Goal: Task Accomplishment & Management: Manage account settings

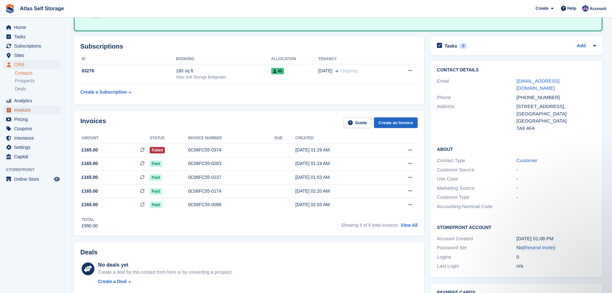
click at [21, 109] on span "Invoices" at bounding box center [33, 109] width 39 height 9
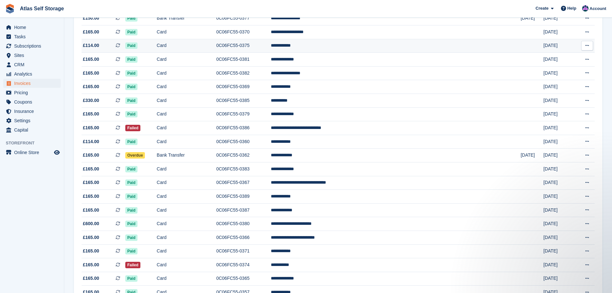
scroll to position [289, 0]
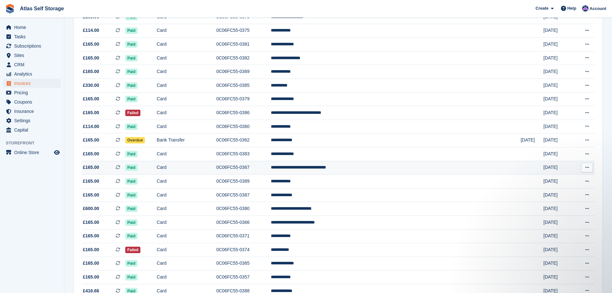
click at [206, 168] on td "Card" at bounding box center [186, 168] width 59 height 14
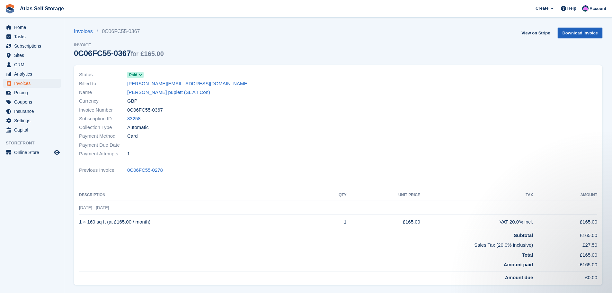
click at [588, 32] on link "Download Invoice" at bounding box center [580, 33] width 45 height 11
click at [162, 82] on link "rachel@slairconditioning.co.uk" at bounding box center [187, 83] width 121 height 7
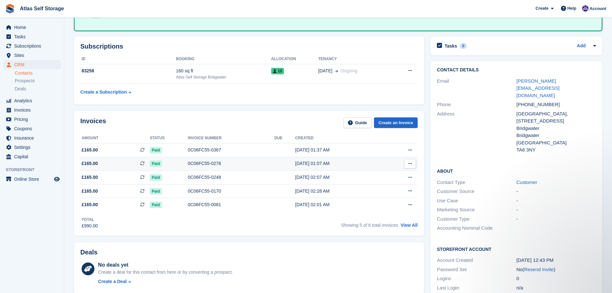
click at [412, 162] on button at bounding box center [410, 164] width 12 height 10
click at [368, 175] on p "Download PDF" at bounding box center [385, 176] width 56 height 8
click at [373, 176] on p "Download PDF" at bounding box center [385, 176] width 56 height 8
click at [383, 183] on p "View on Stripe" at bounding box center [385, 185] width 56 height 10
click at [380, 199] on p "View Subscription" at bounding box center [385, 200] width 56 height 8
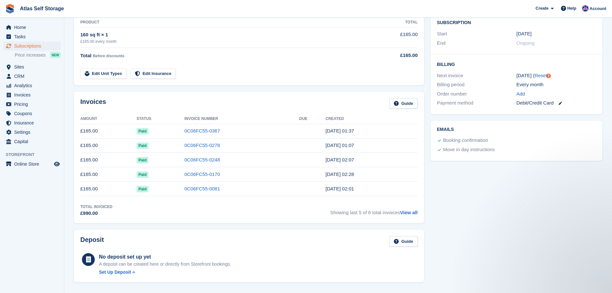
scroll to position [128, 0]
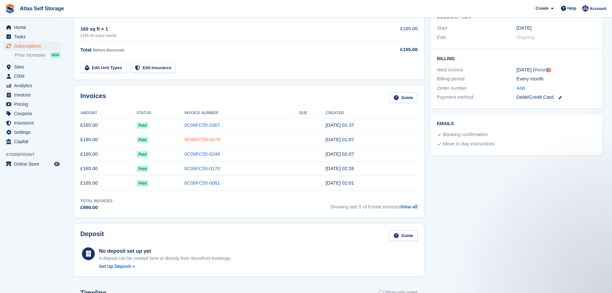
click at [199, 140] on link "0C06FC55-0278" at bounding box center [202, 139] width 36 height 5
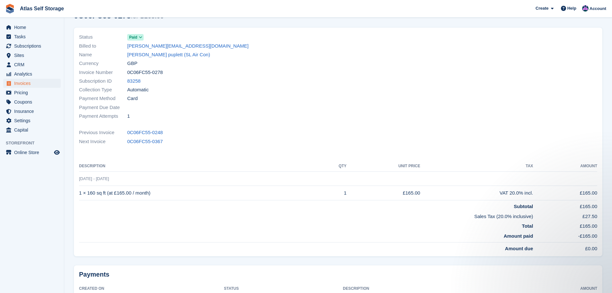
scroll to position [26, 0]
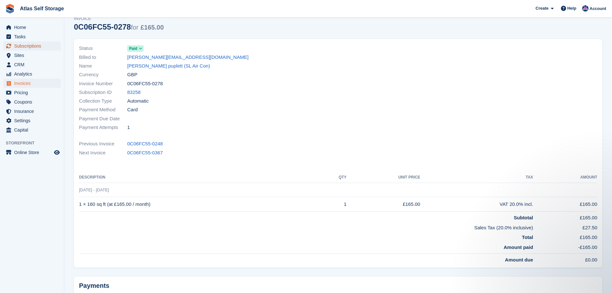
click at [21, 46] on span "Subscriptions" at bounding box center [33, 45] width 39 height 9
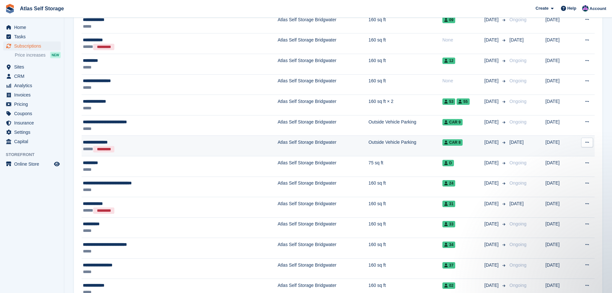
scroll to position [289, 0]
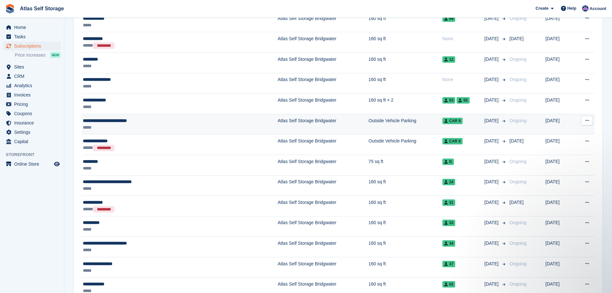
click at [368, 121] on td "Outside Vehicle Parking" at bounding box center [405, 124] width 74 height 21
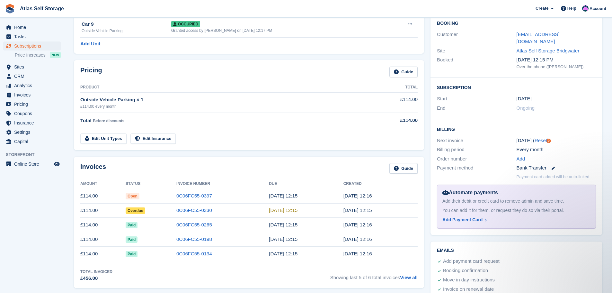
scroll to position [64, 0]
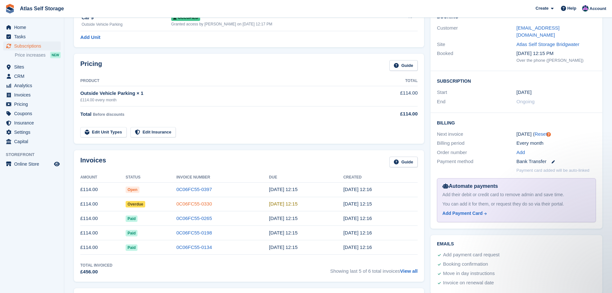
click at [186, 202] on link "0C06FC55-0330" at bounding box center [194, 203] width 36 height 5
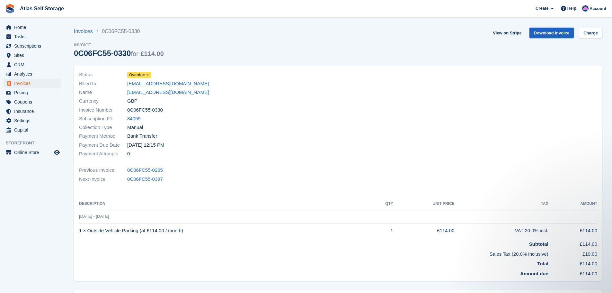
click at [557, 32] on link "Download Invoice" at bounding box center [551, 33] width 45 height 11
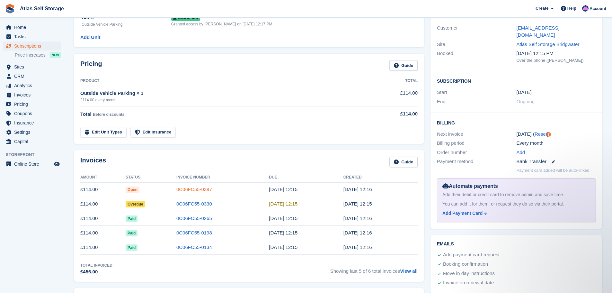
click at [186, 188] on link "0C06FC55-0397" at bounding box center [194, 188] width 36 height 5
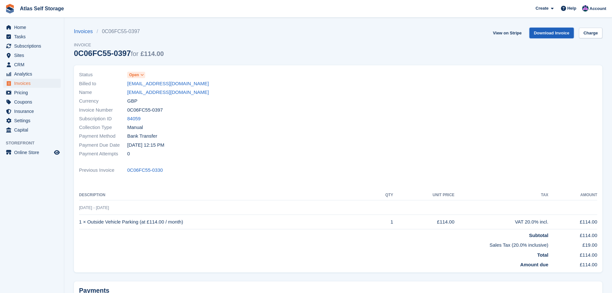
click at [551, 32] on link "Download Invoice" at bounding box center [551, 33] width 45 height 11
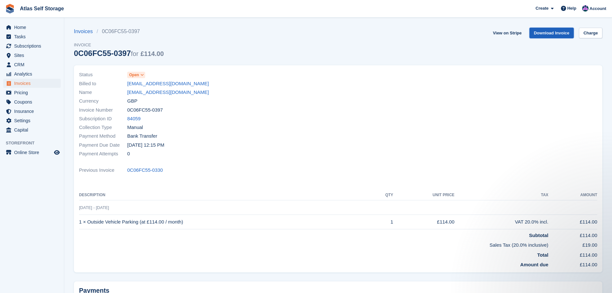
click at [552, 31] on link "Download Invoice" at bounding box center [551, 33] width 45 height 11
click at [29, 44] on span "Subscriptions" at bounding box center [33, 45] width 39 height 9
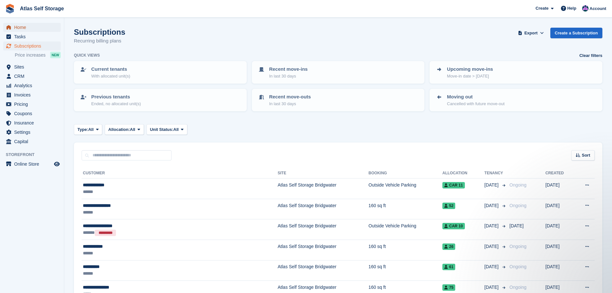
click at [22, 25] on span "Home" at bounding box center [33, 27] width 39 height 9
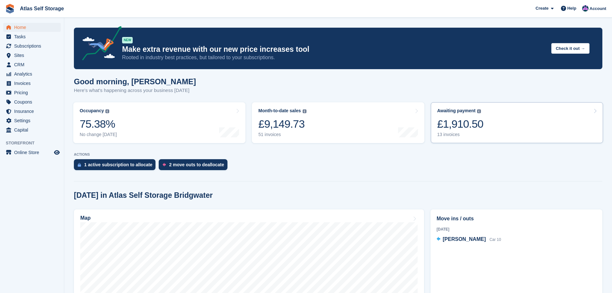
click at [447, 135] on div "13 invoices" at bounding box center [460, 134] width 46 height 5
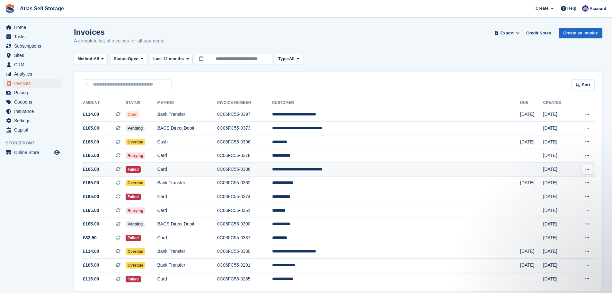
click at [383, 169] on td "**********" at bounding box center [396, 170] width 248 height 14
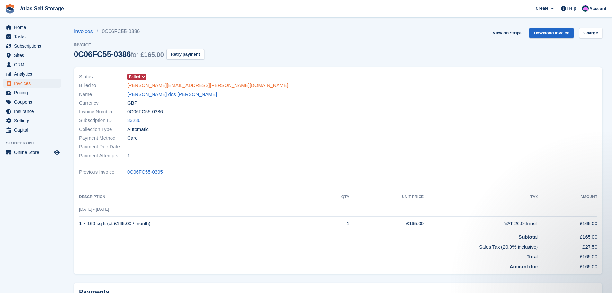
click at [167, 85] on link "[PERSON_NAME][EMAIL_ADDRESS][PERSON_NAME][DOMAIN_NAME]" at bounding box center [207, 85] width 161 height 7
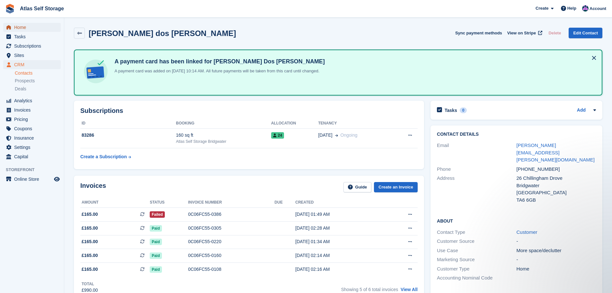
click at [26, 28] on span "Home" at bounding box center [33, 27] width 39 height 9
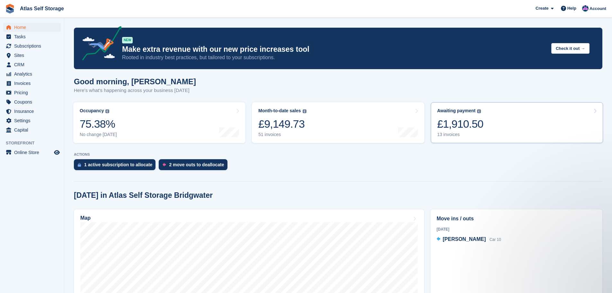
click at [446, 134] on div "13 invoices" at bounding box center [460, 134] width 46 height 5
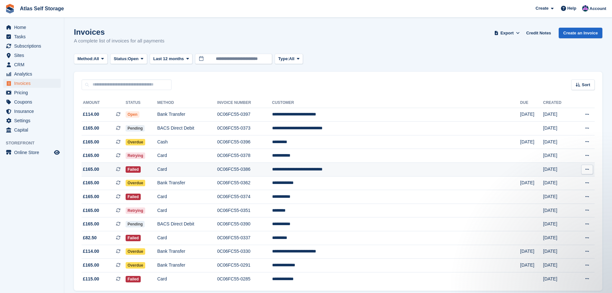
click at [377, 169] on td "**********" at bounding box center [396, 170] width 248 height 14
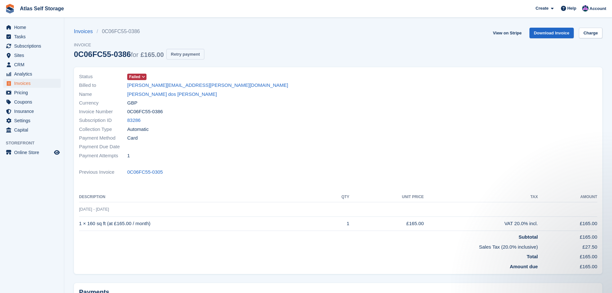
click at [188, 53] on button "Retry payment" at bounding box center [185, 54] width 38 height 11
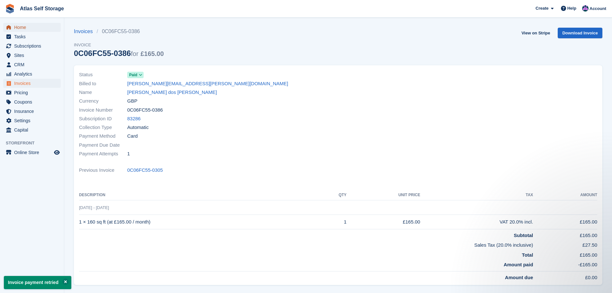
click at [24, 26] on span "Home" at bounding box center [33, 27] width 39 height 9
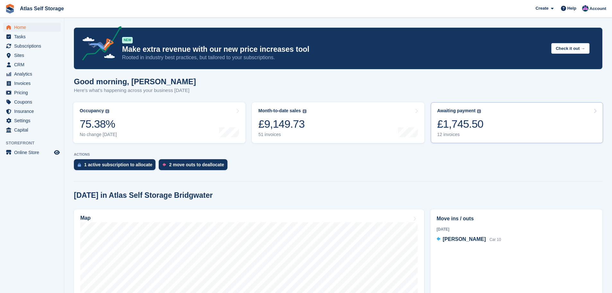
click at [451, 134] on div "12 invoices" at bounding box center [460, 134] width 46 height 5
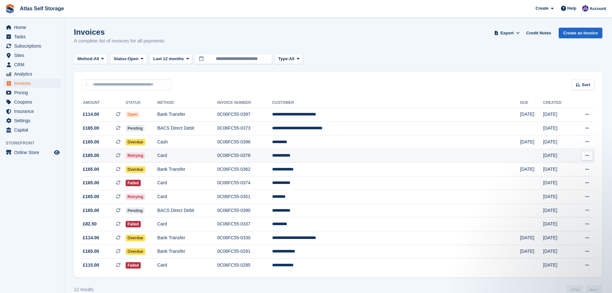
click at [145, 155] on span "Retrying" at bounding box center [136, 155] width 20 height 6
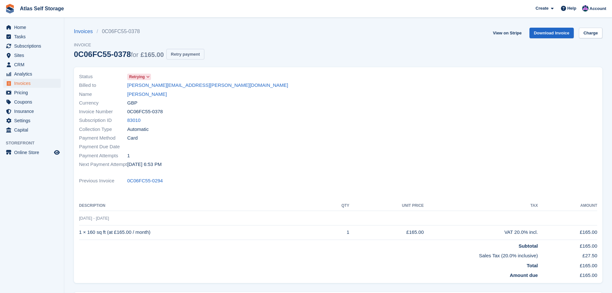
click at [186, 54] on button "Retry payment" at bounding box center [185, 54] width 38 height 11
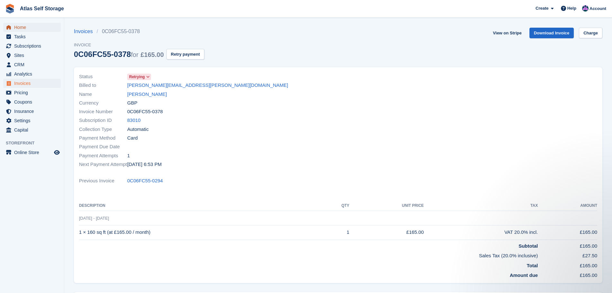
click at [19, 24] on span "Home" at bounding box center [33, 27] width 39 height 9
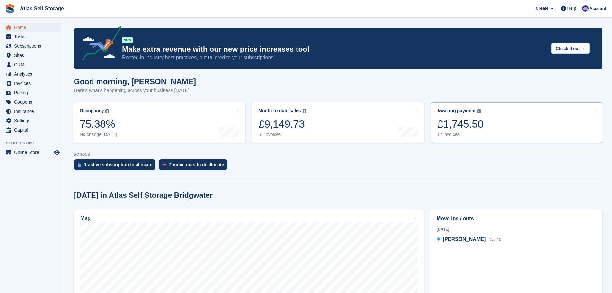
click at [447, 134] on div "12 invoices" at bounding box center [460, 134] width 46 height 5
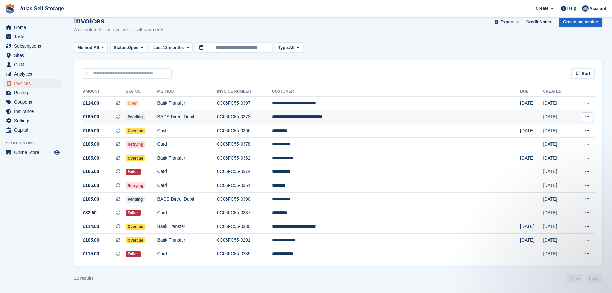
click at [586, 117] on icon at bounding box center [587, 117] width 4 height 4
click at [553, 128] on p "Download PDF" at bounding box center [562, 129] width 56 height 8
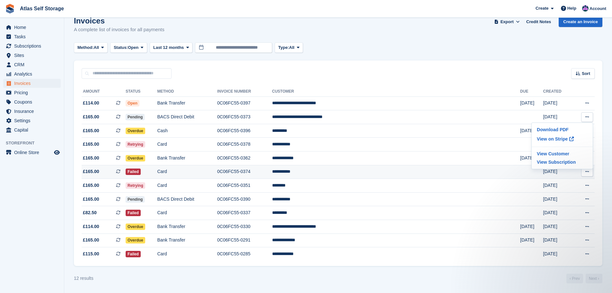
click at [356, 171] on td "**********" at bounding box center [396, 172] width 248 height 14
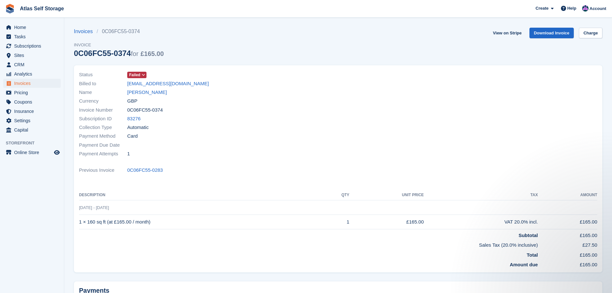
click at [136, 74] on span "Failed" at bounding box center [134, 75] width 11 height 6
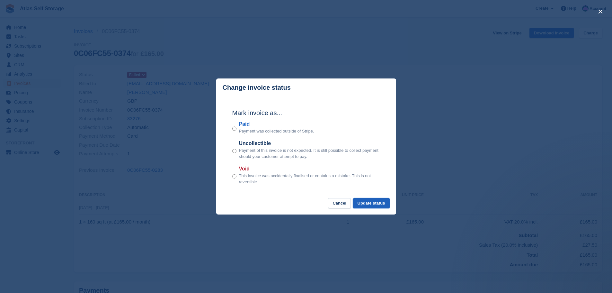
click at [372, 203] on button "Update status" at bounding box center [371, 203] width 37 height 11
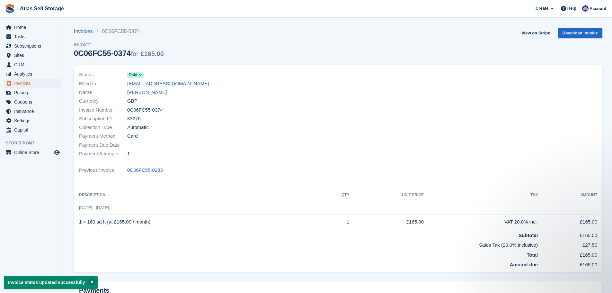
click at [89, 280] on button at bounding box center [92, 281] width 6 height 6
click at [19, 26] on span "Home" at bounding box center [33, 27] width 39 height 9
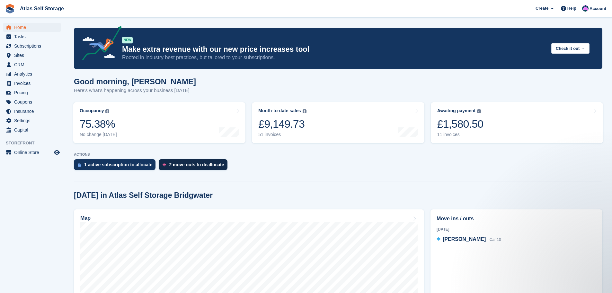
click at [197, 164] on div "2 move outs to deallocate" at bounding box center [196, 164] width 55 height 5
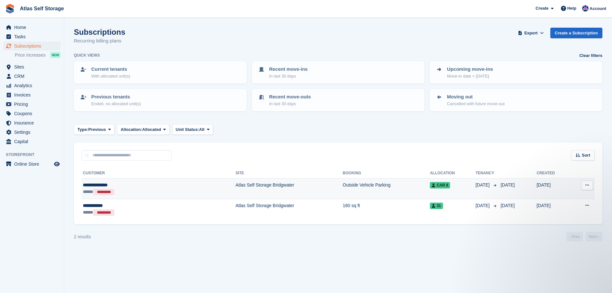
click at [430, 184] on span "Car 8" at bounding box center [440, 185] width 20 height 6
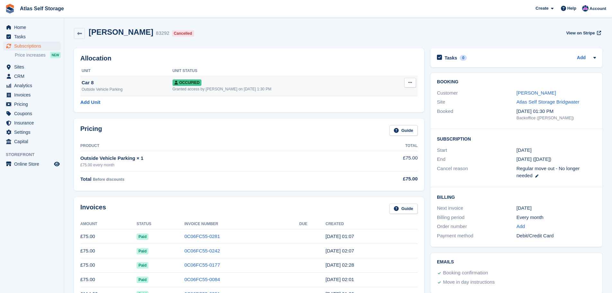
click at [410, 81] on icon at bounding box center [410, 82] width 4 height 4
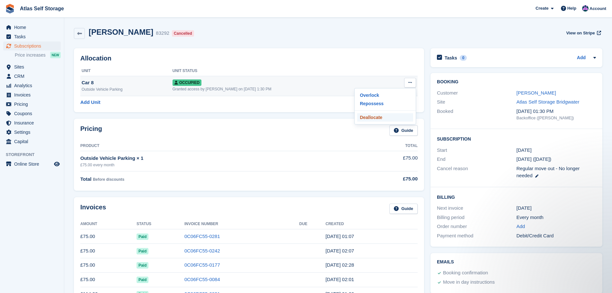
click at [372, 116] on p "Deallocate" at bounding box center [385, 117] width 56 height 8
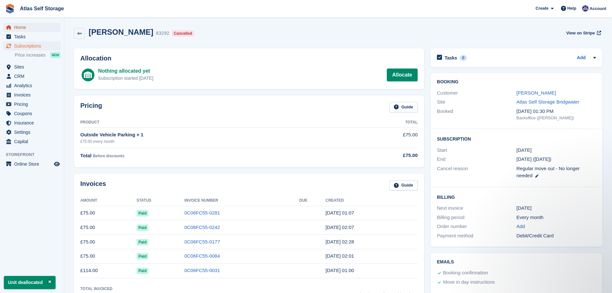
click at [26, 28] on span "Home" at bounding box center [33, 27] width 39 height 9
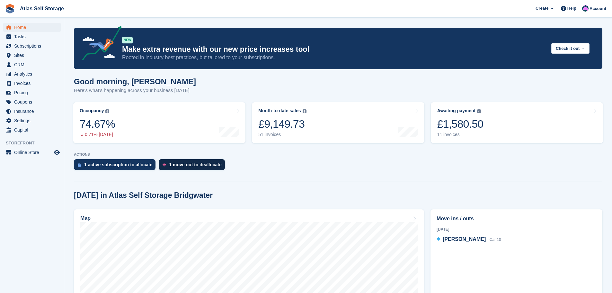
click at [207, 166] on div "1 move out to deallocate" at bounding box center [195, 164] width 52 height 5
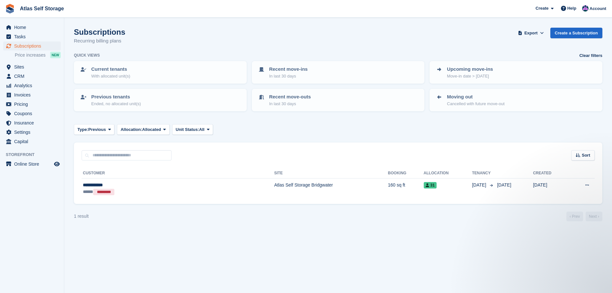
click at [203, 16] on span "Atlas Self Storage Create Subscription Invoice Contact Deal Discount Page Help …" at bounding box center [306, 8] width 612 height 17
click at [17, 27] on span "Home" at bounding box center [33, 27] width 39 height 9
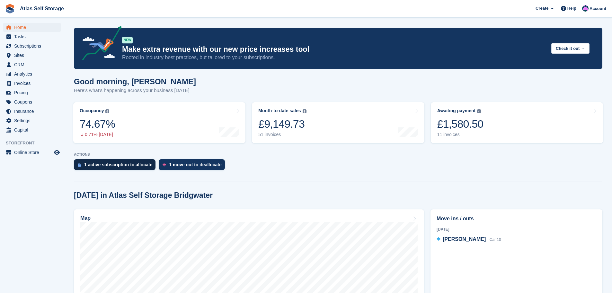
click at [115, 163] on div "1 active subscription to allocate" at bounding box center [118, 164] width 68 height 5
